Goal: Navigation & Orientation: Find specific page/section

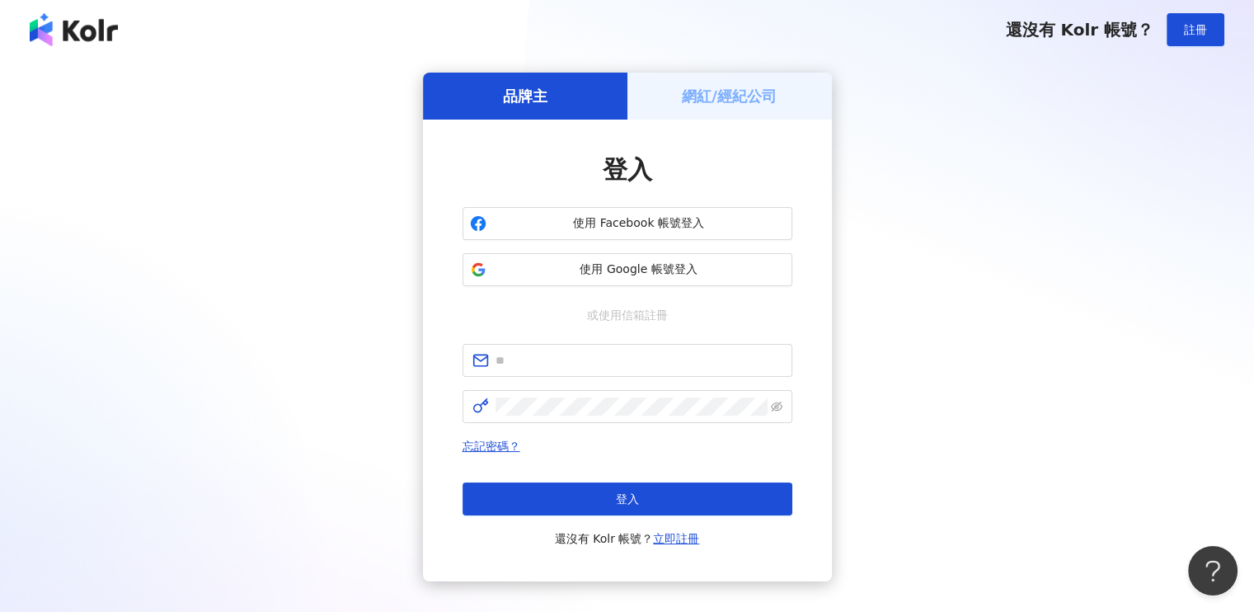
click at [754, 95] on h5 "網紅/經紀公司" at bounding box center [729, 96] width 95 height 21
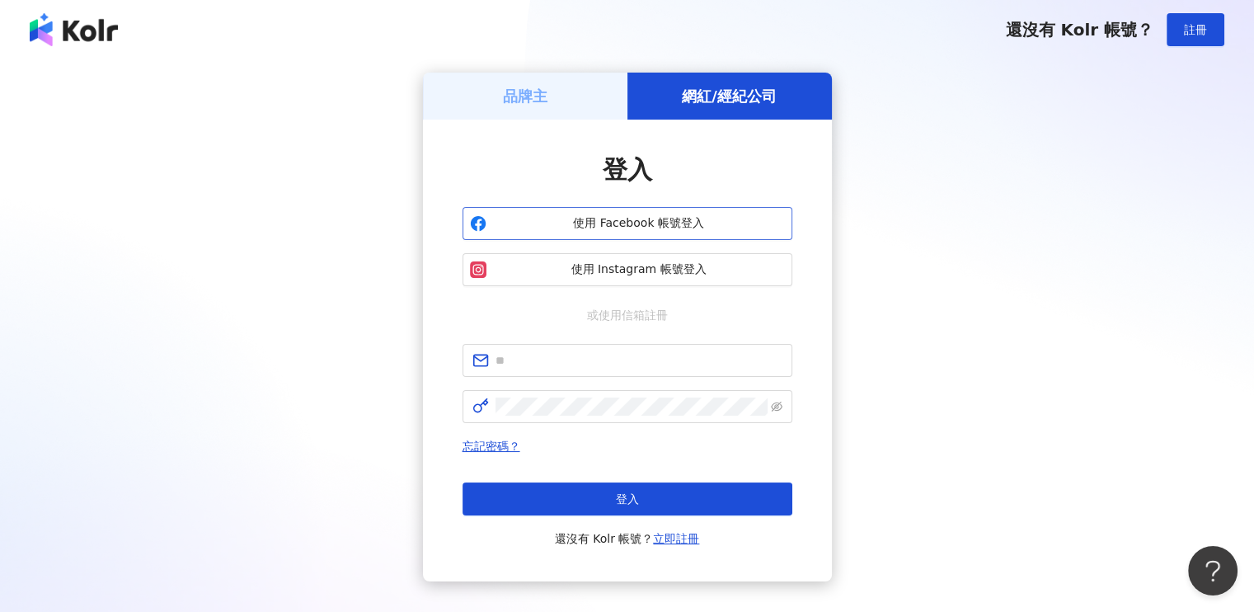
click at [627, 218] on span "使用 Facebook 帳號登入" at bounding box center [639, 223] width 292 height 16
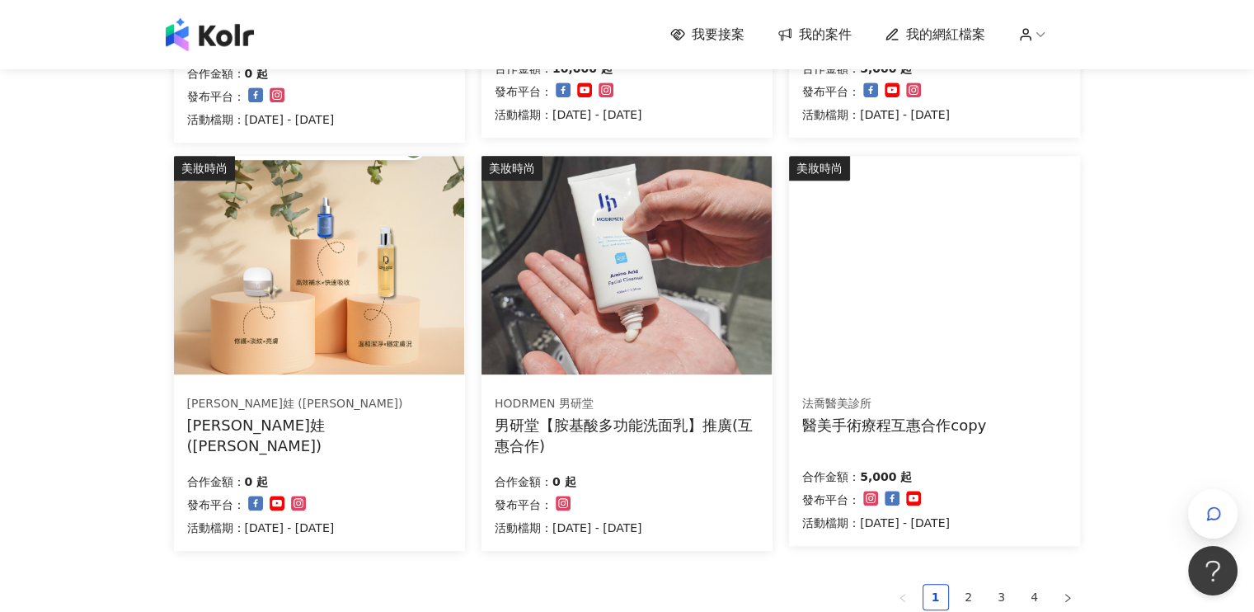
scroll to position [1154, 0]
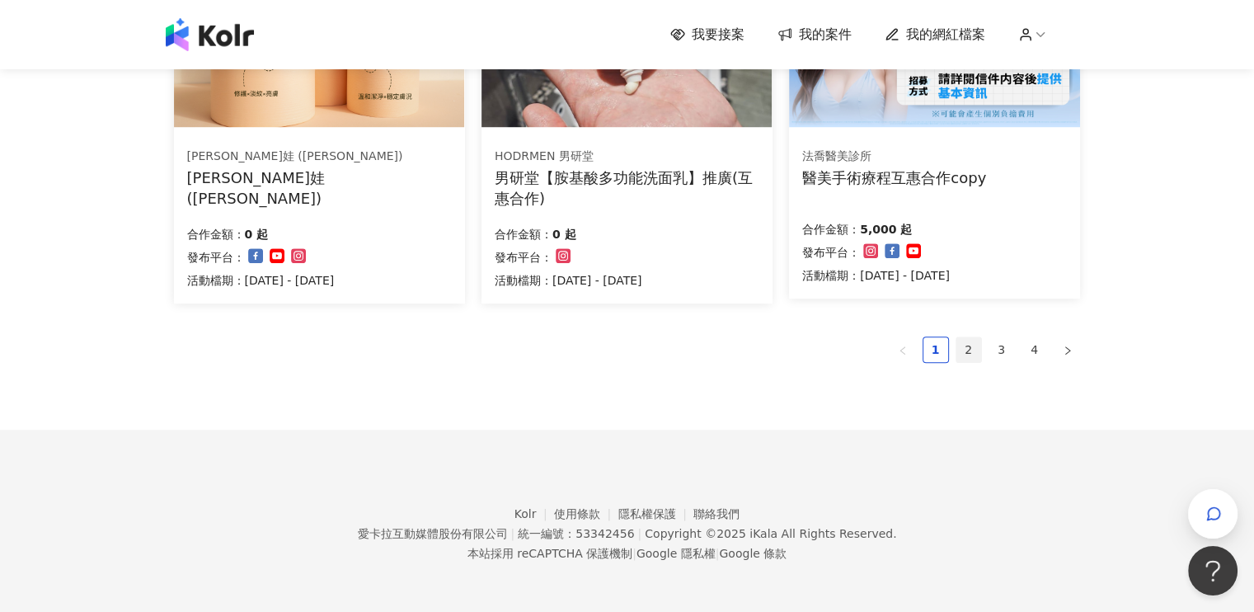
click at [971, 352] on link "2" at bounding box center [968, 349] width 25 height 25
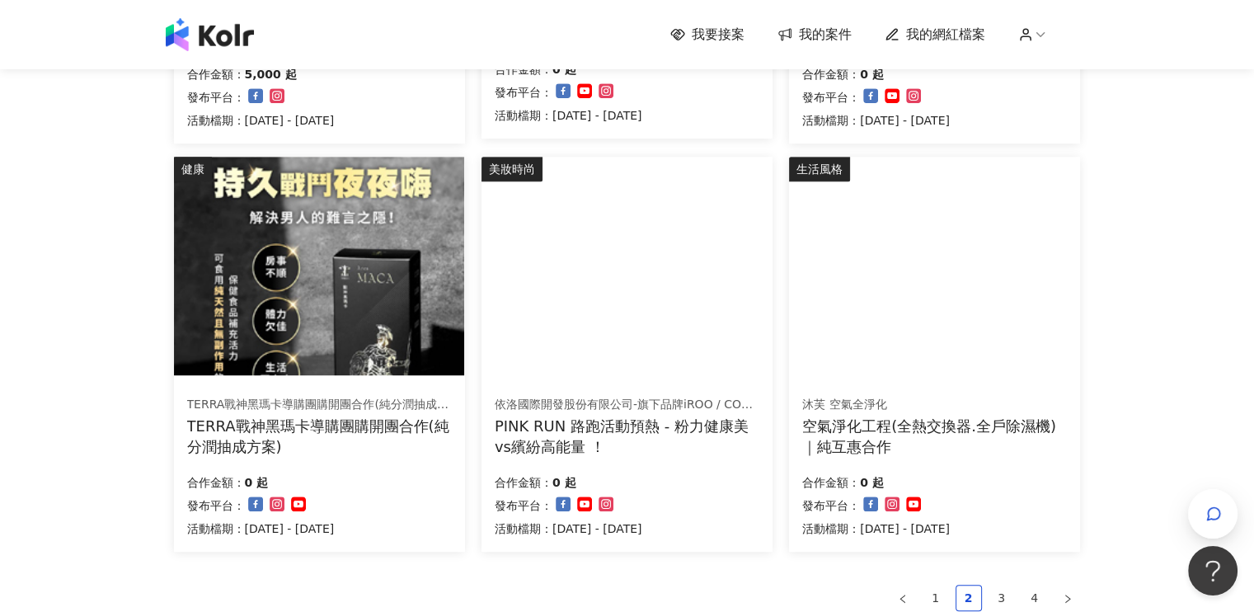
scroll to position [1076, 0]
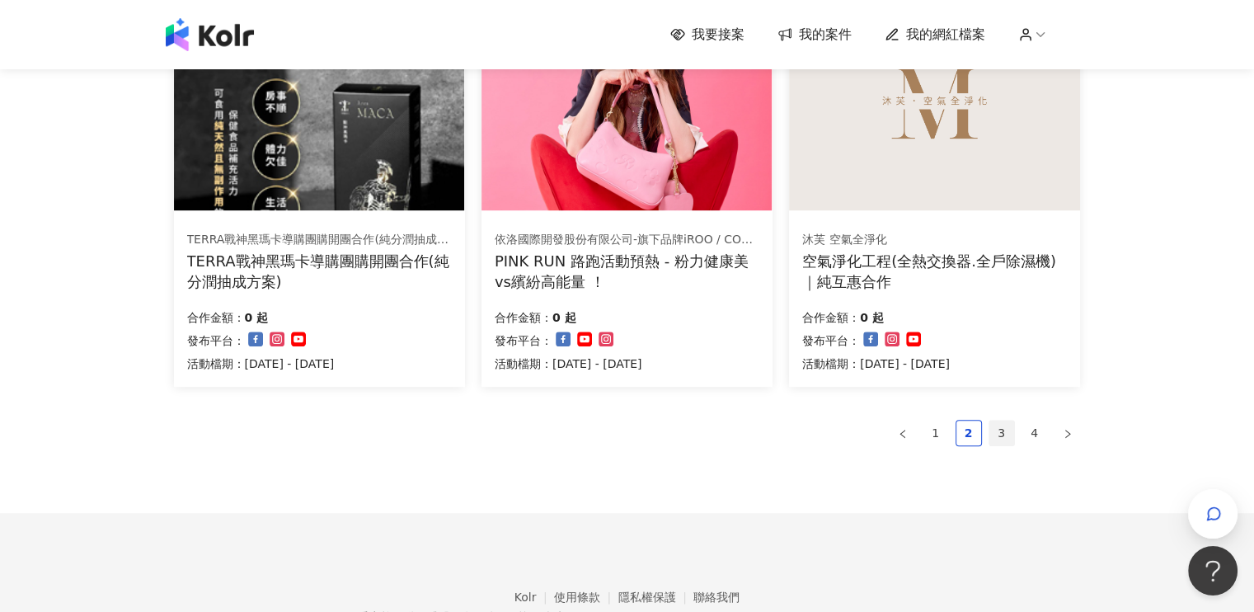
click at [1003, 435] on link "3" at bounding box center [1001, 432] width 25 height 25
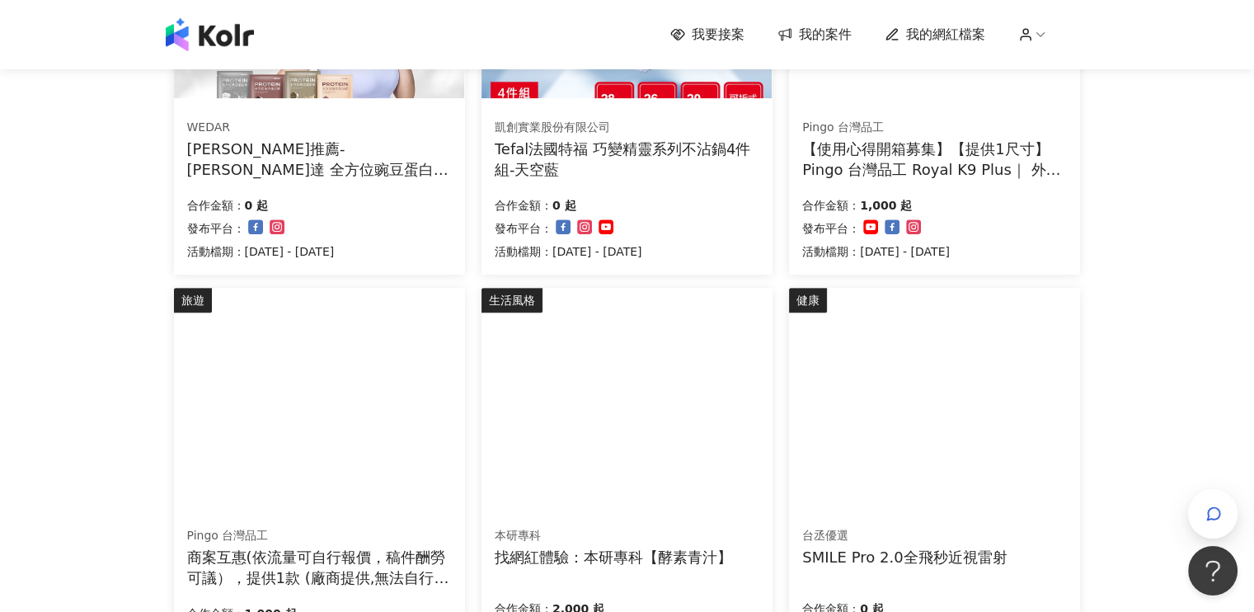
scroll to position [911, 0]
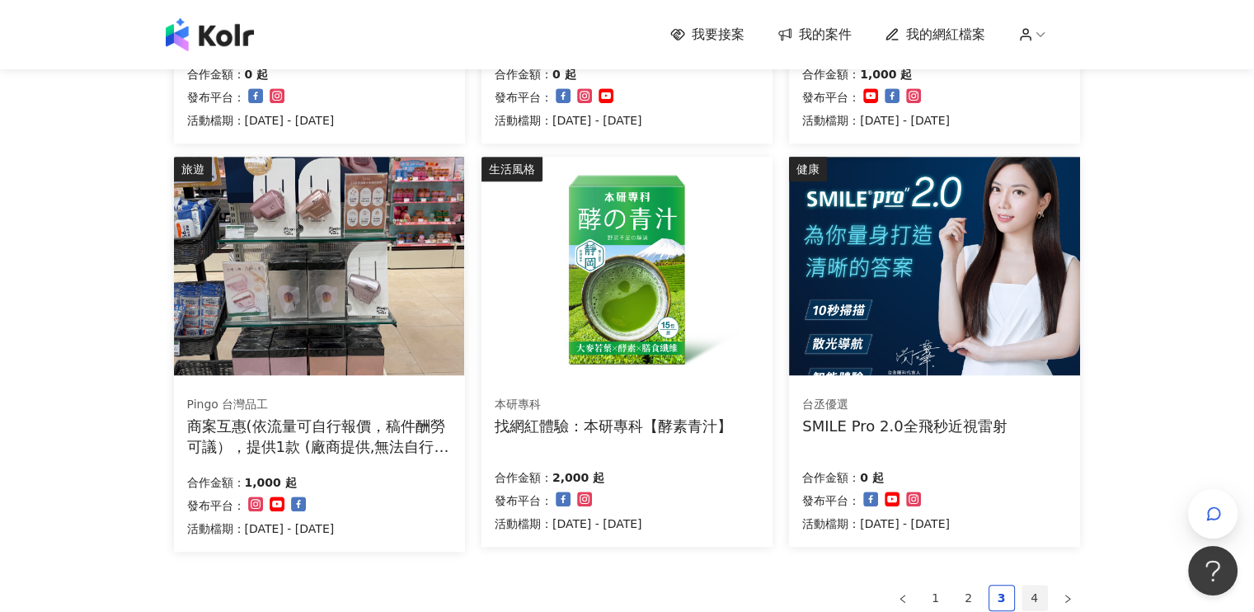
click at [1036, 592] on link "4" at bounding box center [1034, 597] width 25 height 25
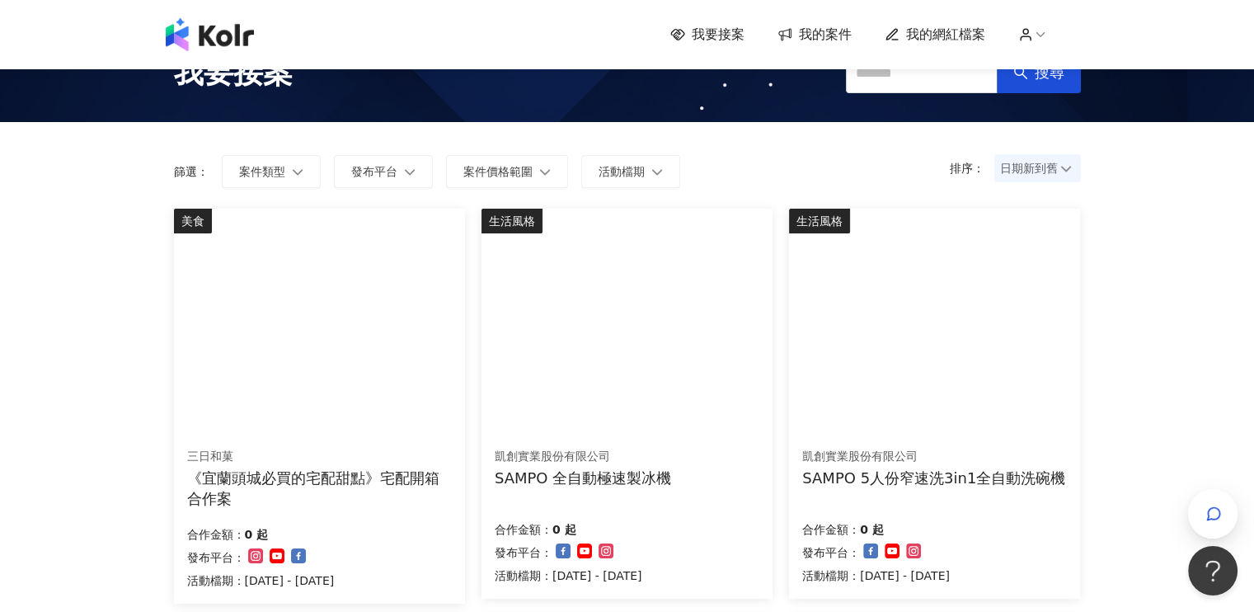
scroll to position [0, 0]
